Goal: Task Accomplishment & Management: Use online tool/utility

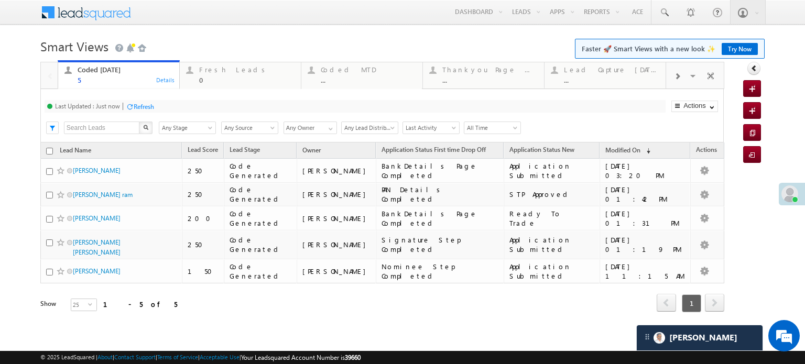
click at [154, 106] on div "Refresh" at bounding box center [144, 107] width 20 height 8
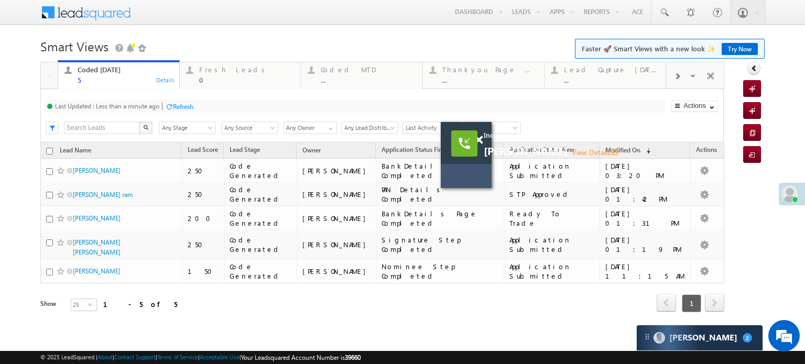
click at [183, 104] on div "Refresh" at bounding box center [183, 107] width 20 height 8
click at [479, 137] on span at bounding box center [479, 140] width 8 height 9
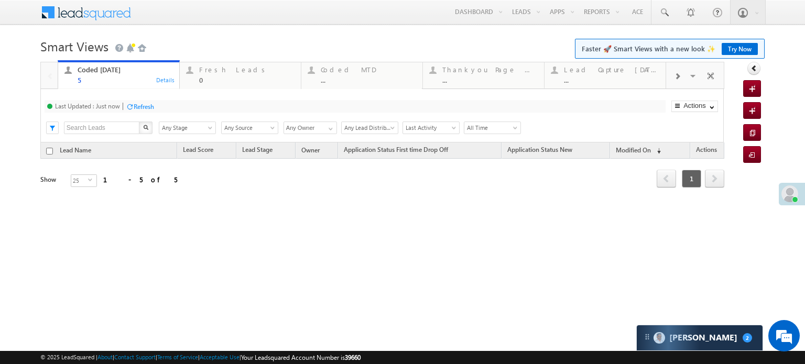
click at [134, 110] on div "Refresh" at bounding box center [144, 107] width 20 height 8
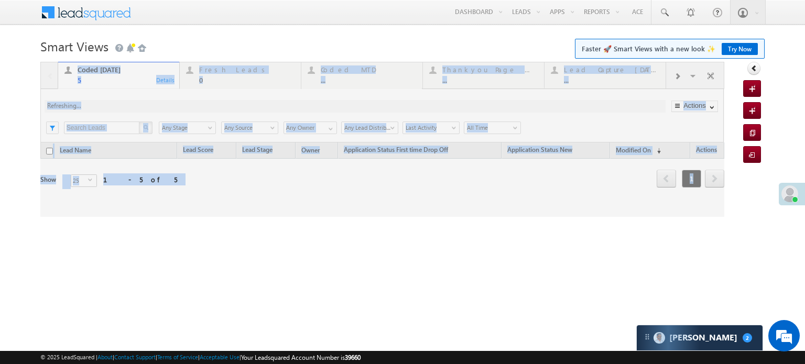
click at [134, 110] on div at bounding box center [382, 139] width 684 height 155
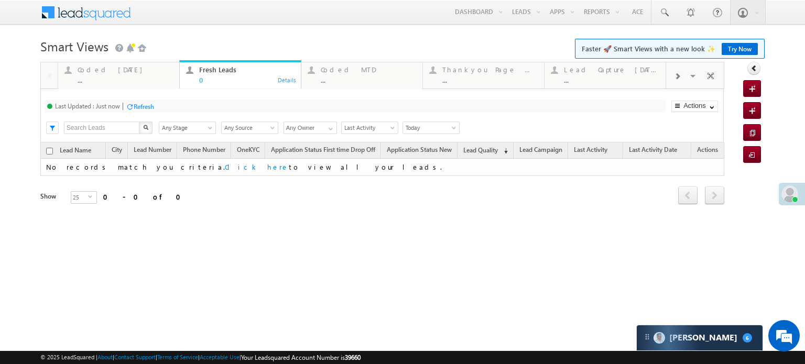
click at [740, 54] on link "Try Now" at bounding box center [740, 49] width 36 height 12
